Goal: Use online tool/utility

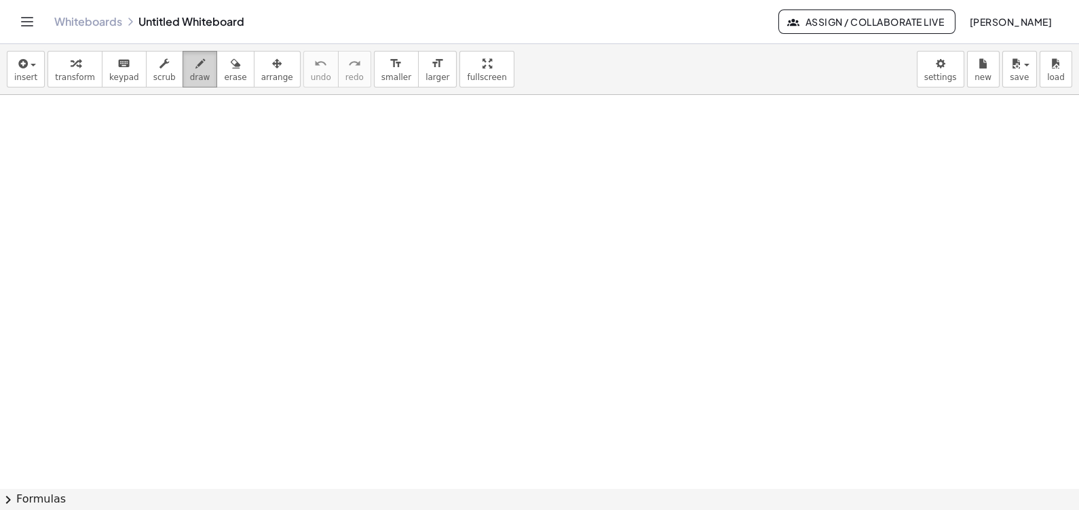
click at [190, 73] on span "draw" at bounding box center [200, 78] width 20 height 10
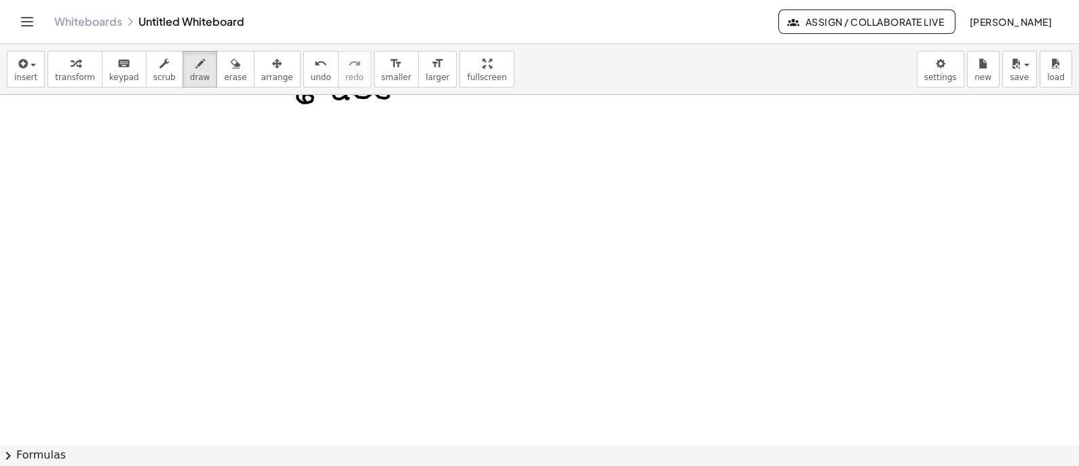
scroll to position [4683, 0]
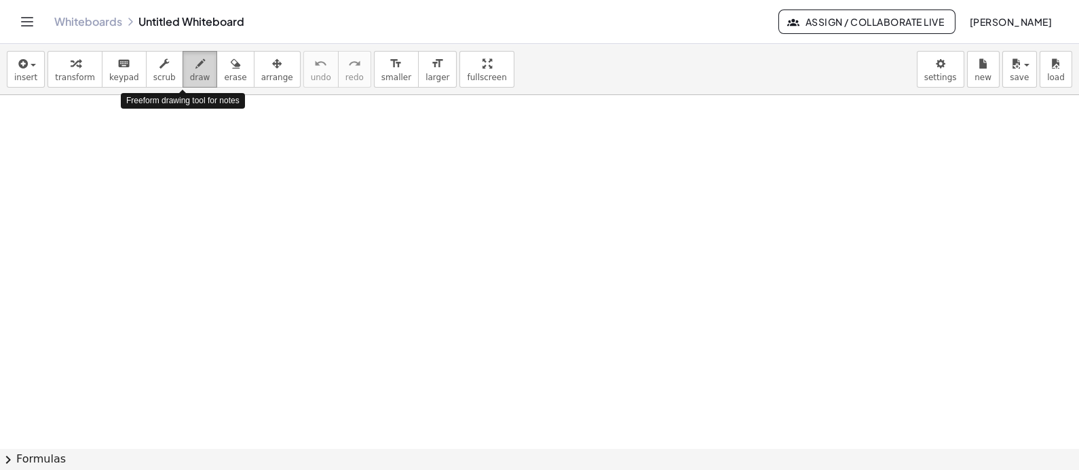
click at [190, 73] on span "draw" at bounding box center [200, 78] width 20 height 10
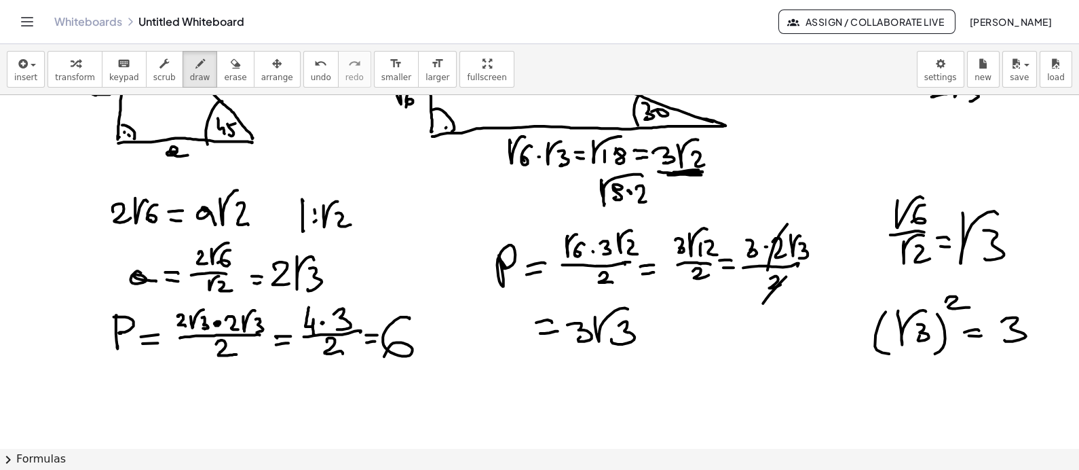
scroll to position [557, 0]
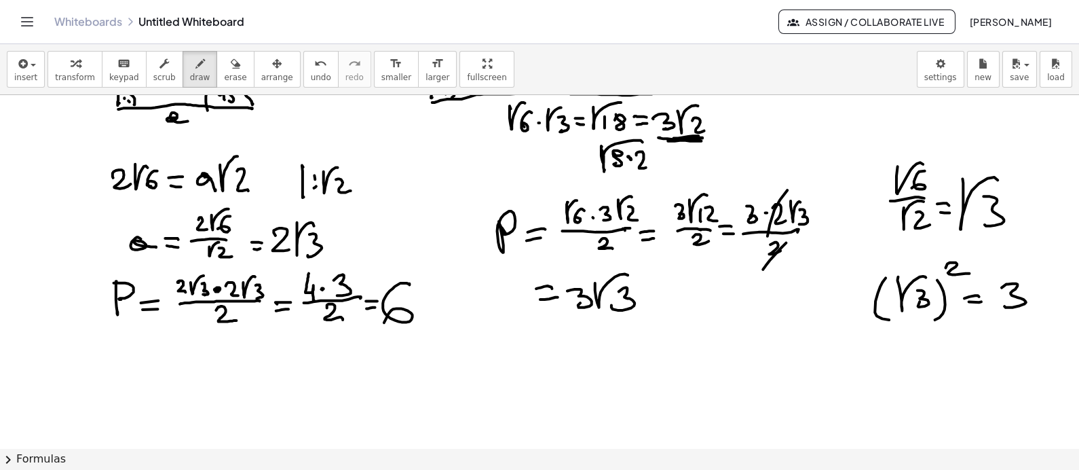
click at [316, 468] on button "chevron_right Formulas" at bounding box center [539, 459] width 1079 height 22
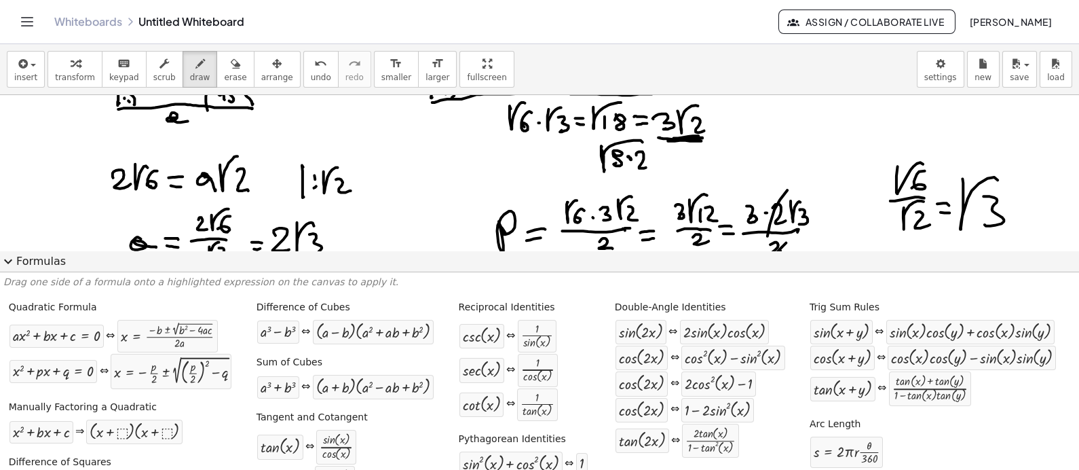
click at [10, 263] on span "expand_more" at bounding box center [8, 261] width 16 height 16
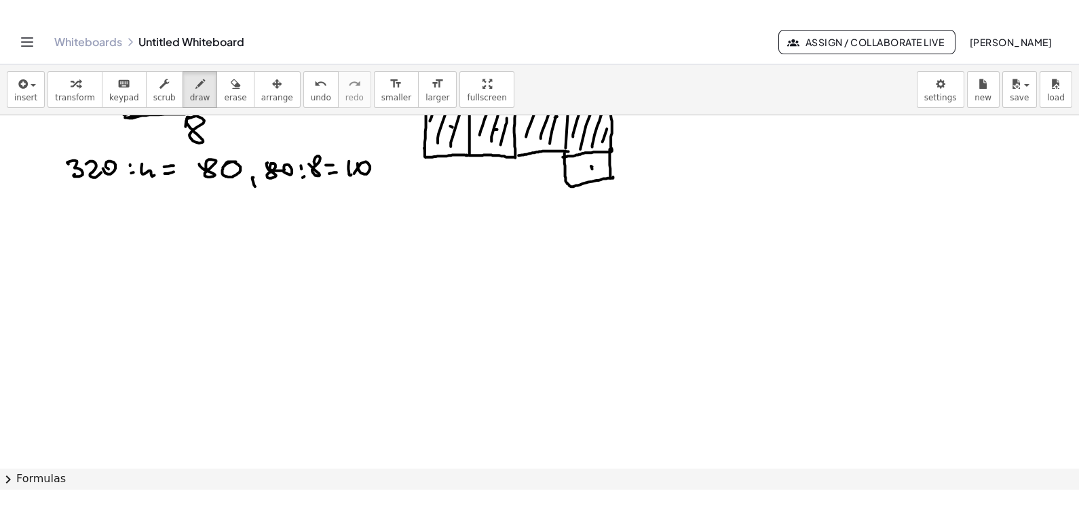
scroll to position [1331, 0]
